Goal: Task Accomplishment & Management: Use online tool/utility

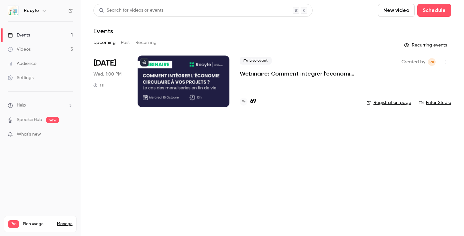
click at [255, 100] on h4 "69" at bounding box center [253, 101] width 6 height 9
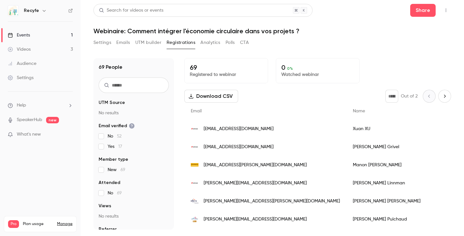
click at [218, 92] on button "Download CSV" at bounding box center [211, 96] width 54 height 13
